Goal: Navigation & Orientation: Find specific page/section

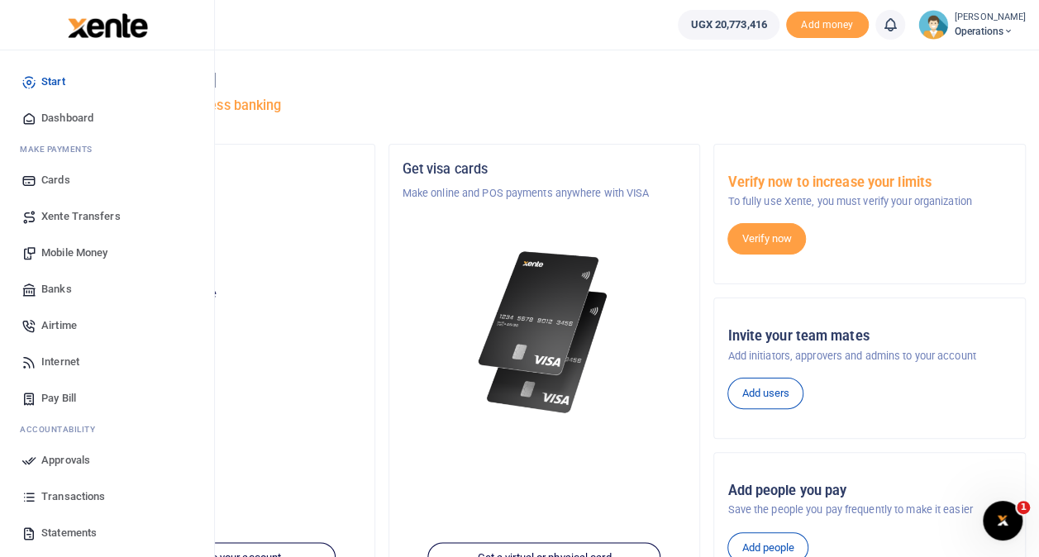
click at [78, 493] on span "Transactions" at bounding box center [73, 497] width 64 height 17
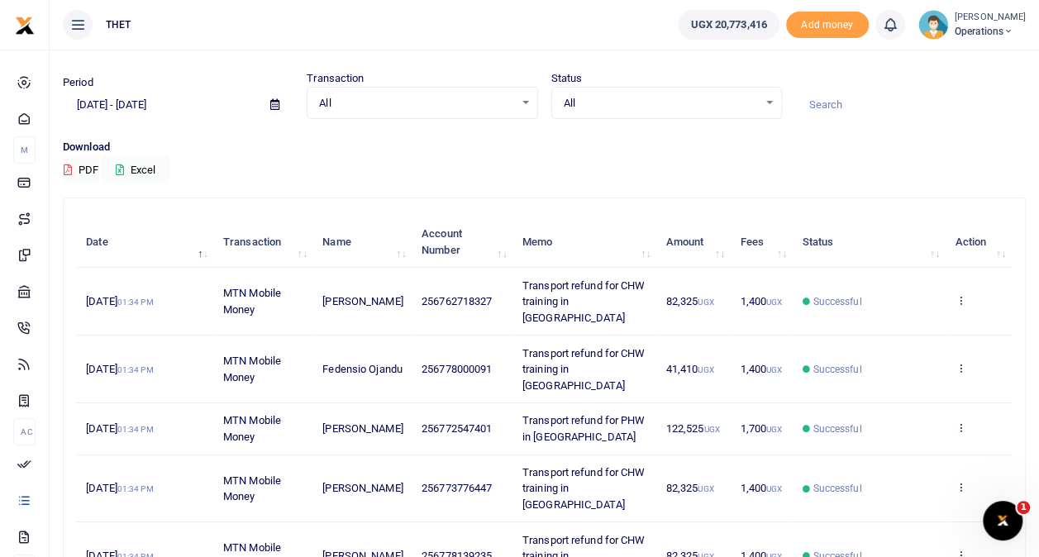
scroll to position [41, 0]
click at [968, 28] on span "Operations" at bounding box center [990, 31] width 71 height 15
click at [944, 121] on link "Logout" at bounding box center [993, 120] width 131 height 23
